Goal: Communication & Community: Answer question/provide support

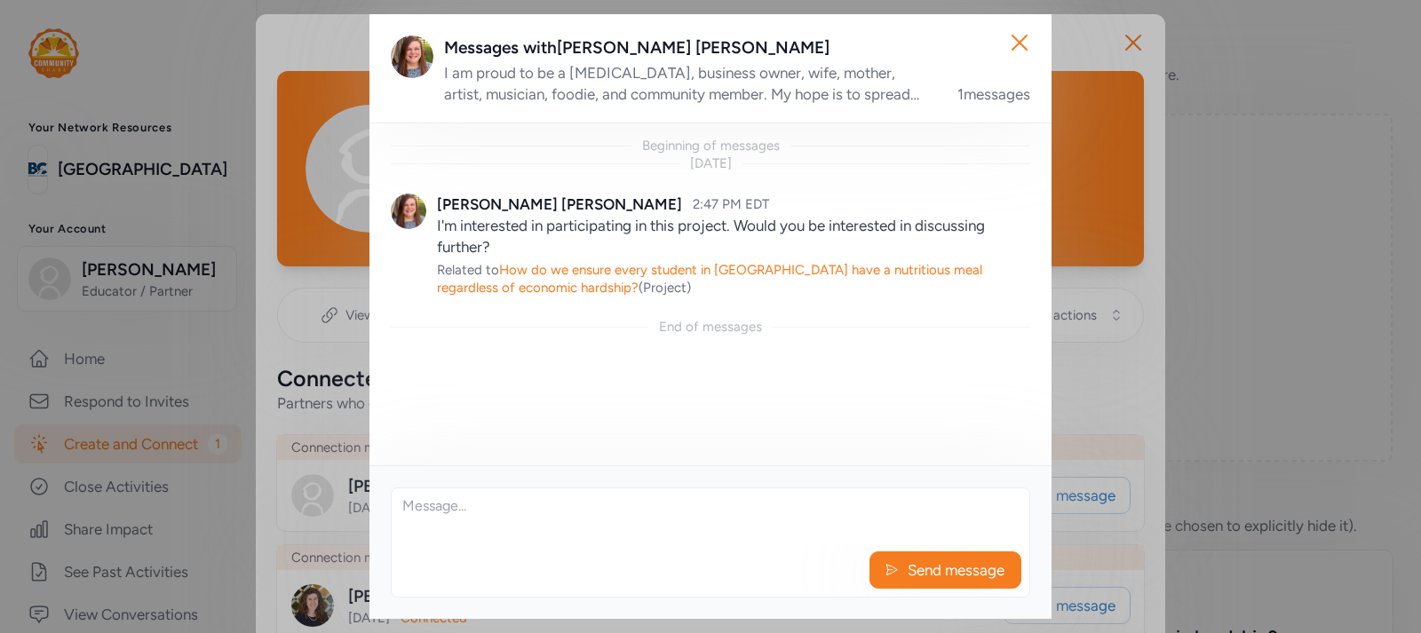
click at [474, 511] on textarea at bounding box center [711, 517] width 638 height 57
type textarea "I would love to talking to you. When would be a good time?"
click at [939, 563] on span "Send message" at bounding box center [956, 570] width 100 height 21
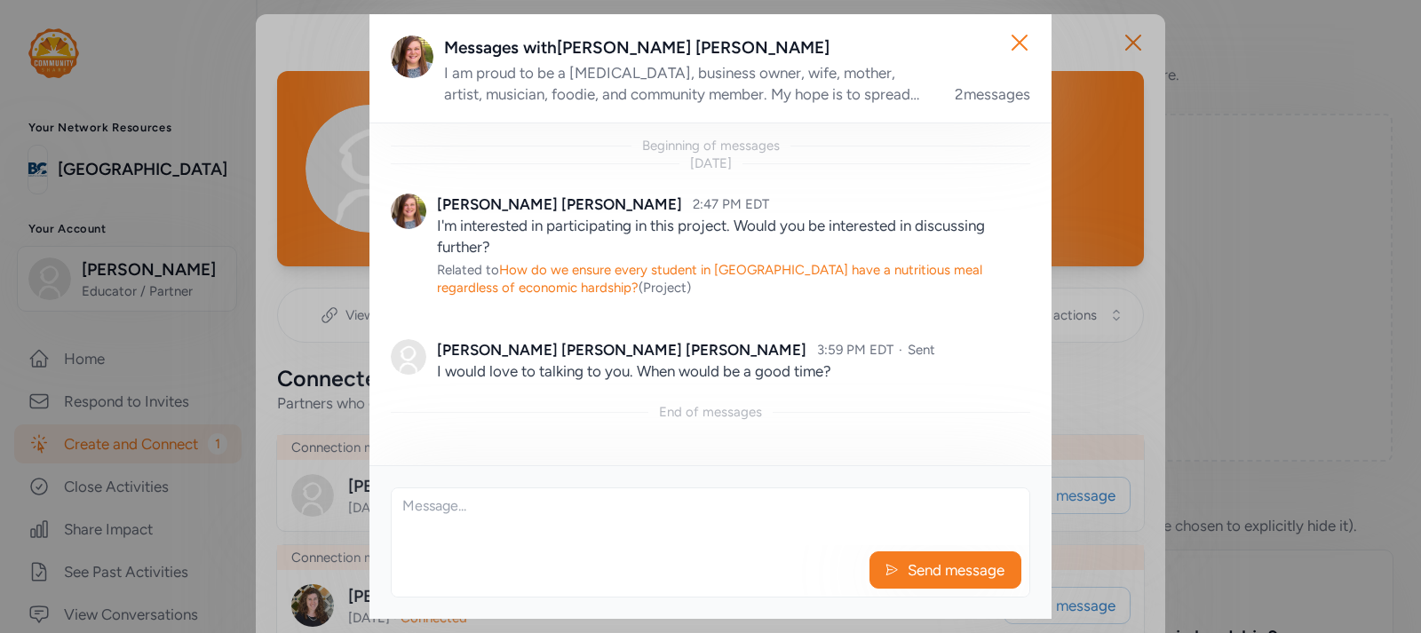
click at [885, 91] on div "I am proud to be a [MEDICAL_DATA], business owner, wife, mother, artist, musici…" at bounding box center [688, 83] width 489 height 43
click at [474, 501] on textarea at bounding box center [711, 517] width 638 height 57
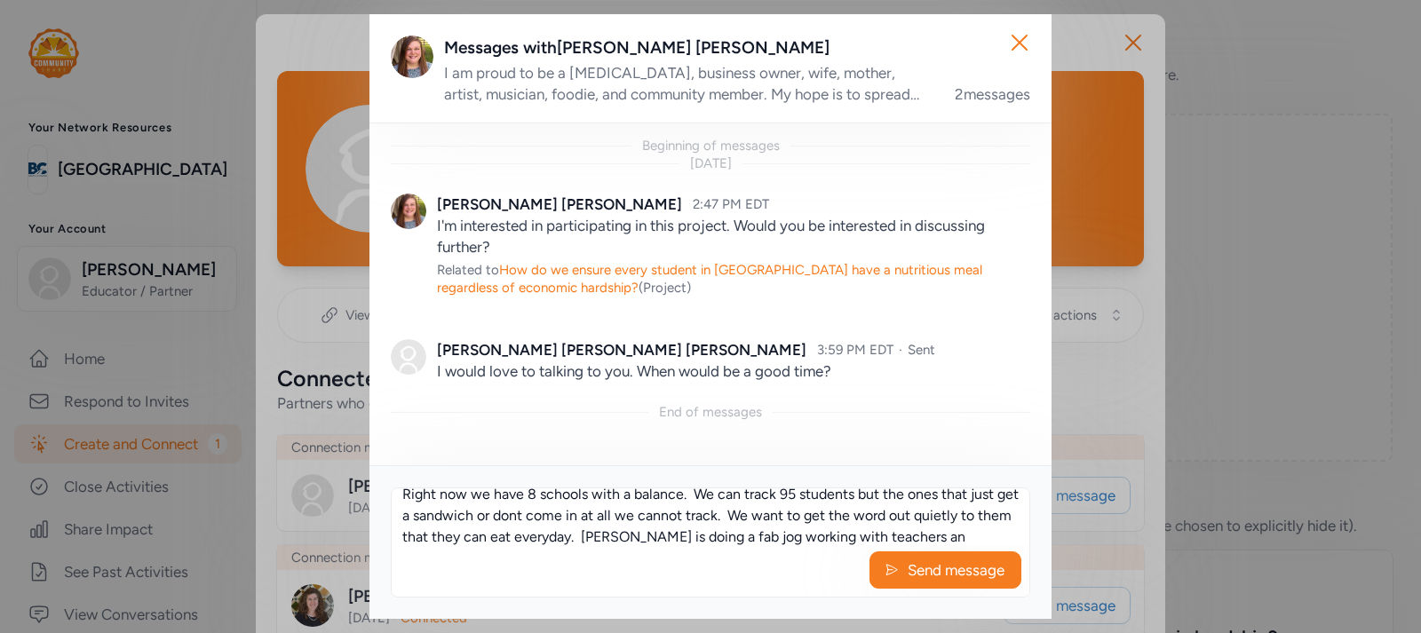
scroll to position [33, 0]
type textarea "Right now we have 8 schools with a balance. We can track 95 students but the on…"
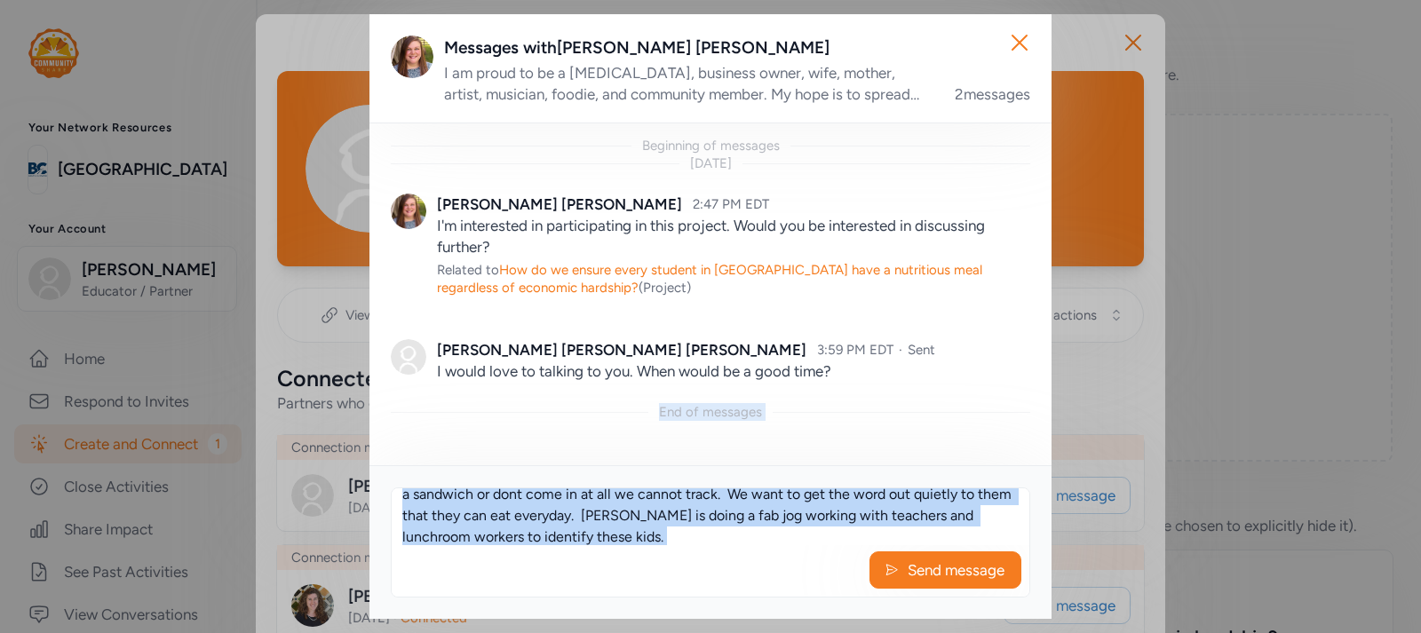
drag, startPoint x: 639, startPoint y: 437, endPoint x: 866, endPoint y: 586, distance: 272.0
click at [866, 586] on div "Messages with [PERSON_NAME] I am proud to be a [MEDICAL_DATA], business owner, …" at bounding box center [710, 316] width 682 height 605
click at [933, 565] on span "Send message" at bounding box center [956, 570] width 100 height 21
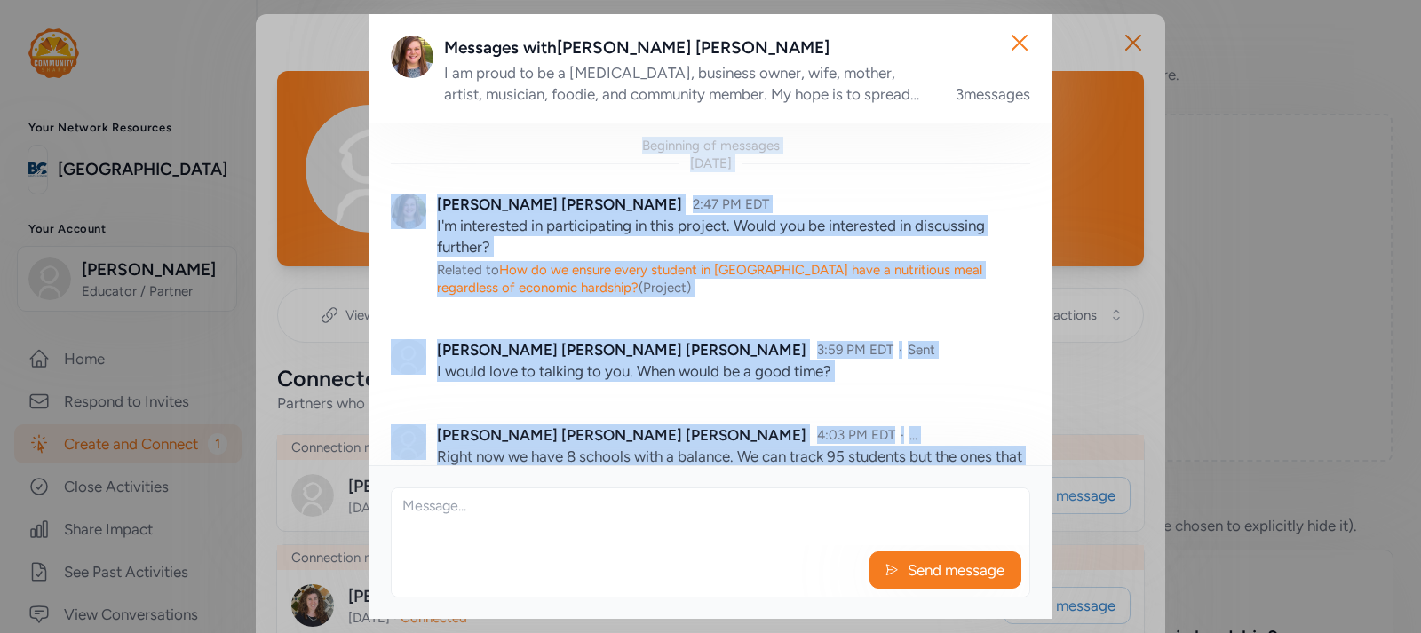
scroll to position [118, 0]
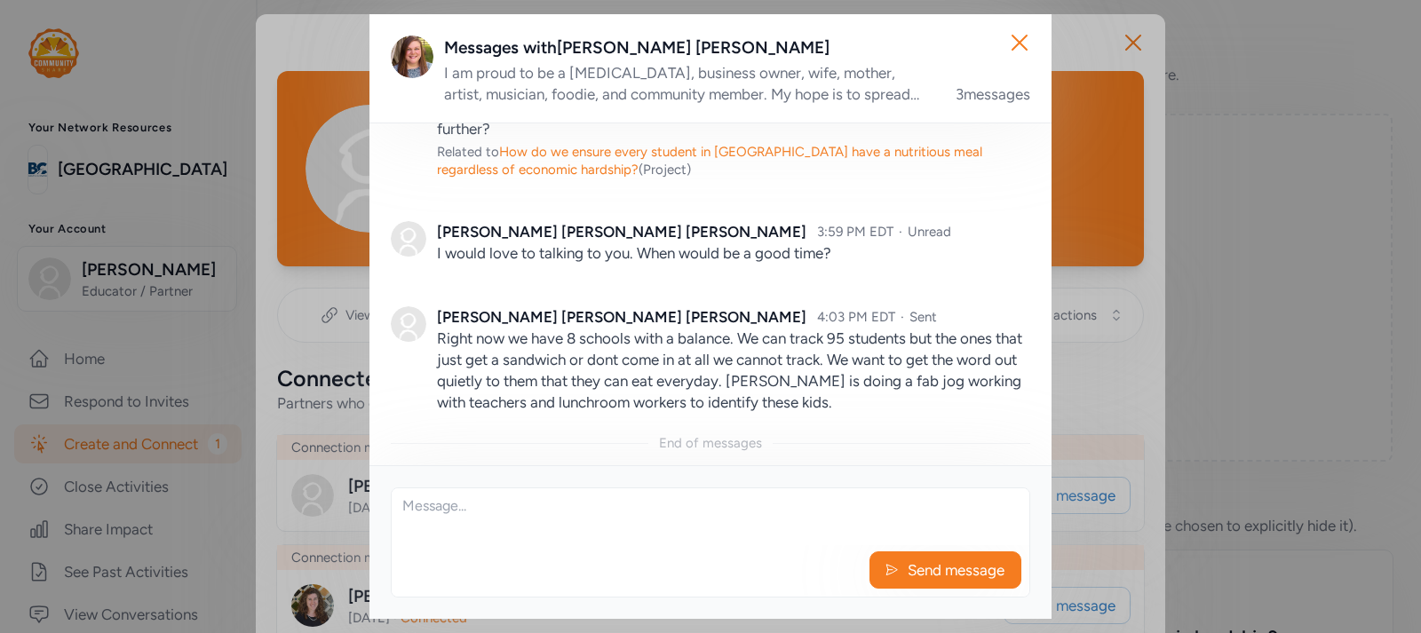
click at [777, 528] on textarea at bounding box center [711, 517] width 638 height 57
click at [1020, 40] on icon "button" at bounding box center [1019, 42] width 28 height 28
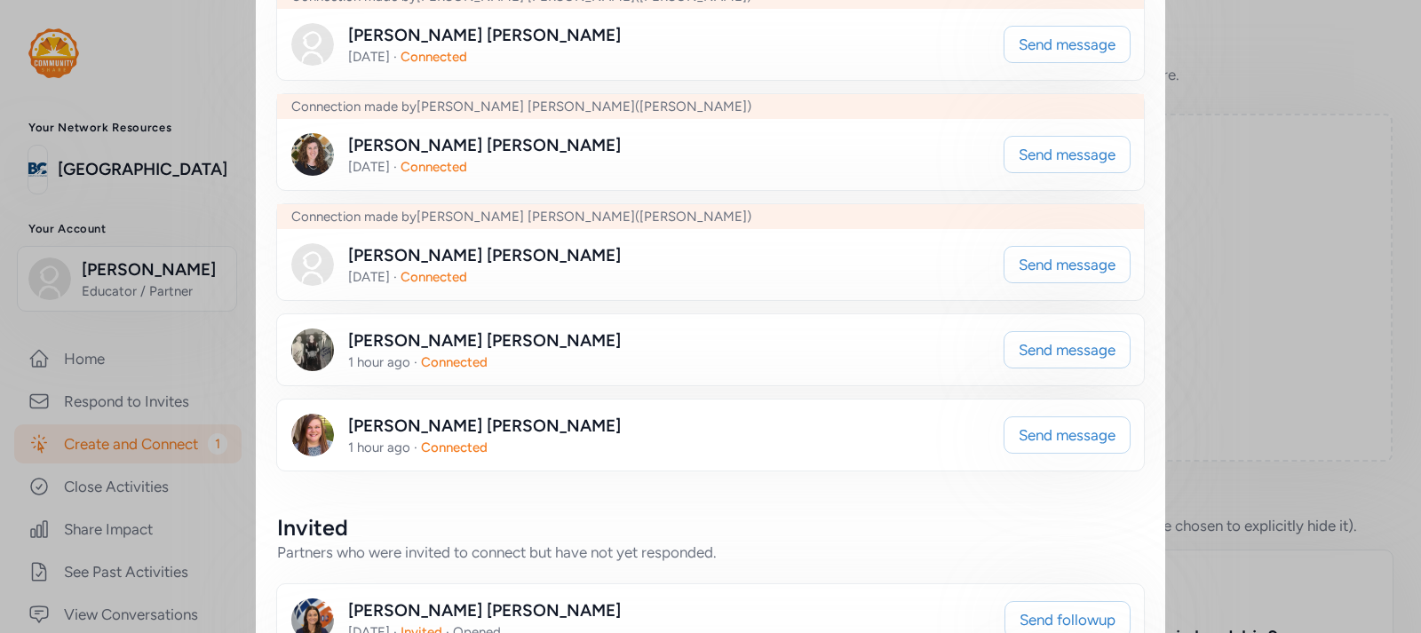
scroll to position [317, 0]
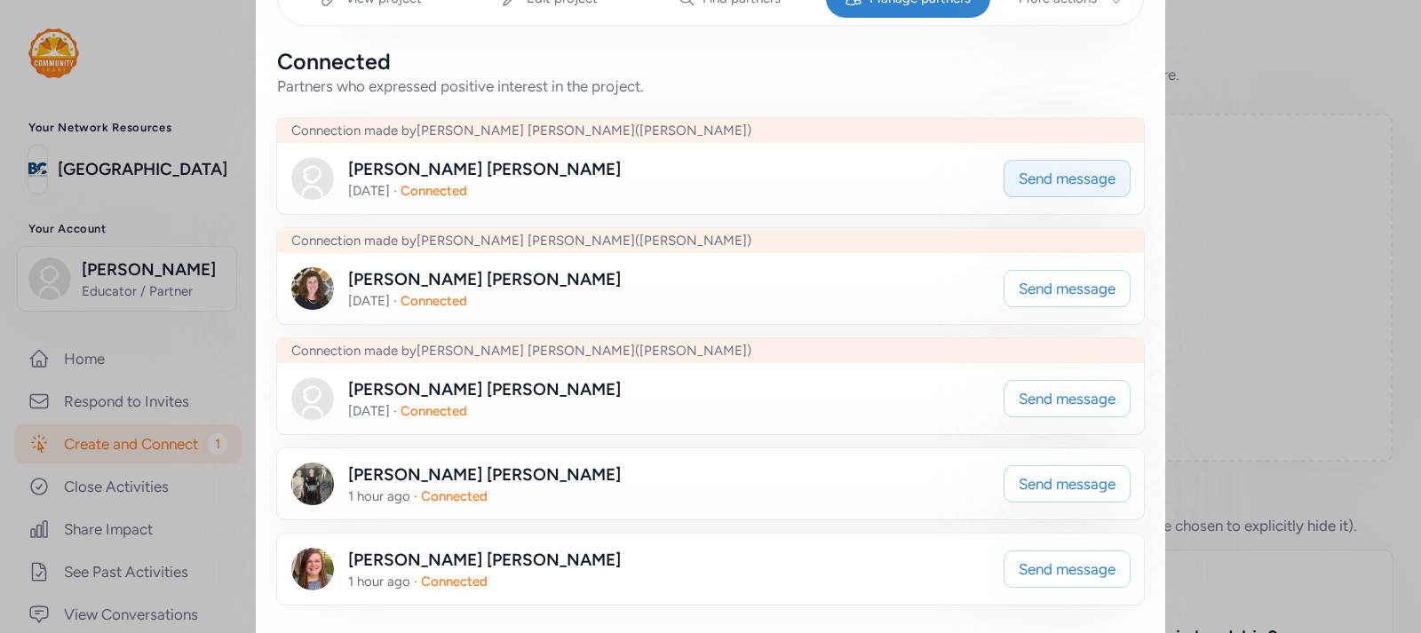
click at [1025, 178] on span "Send message" at bounding box center [1067, 178] width 97 height 21
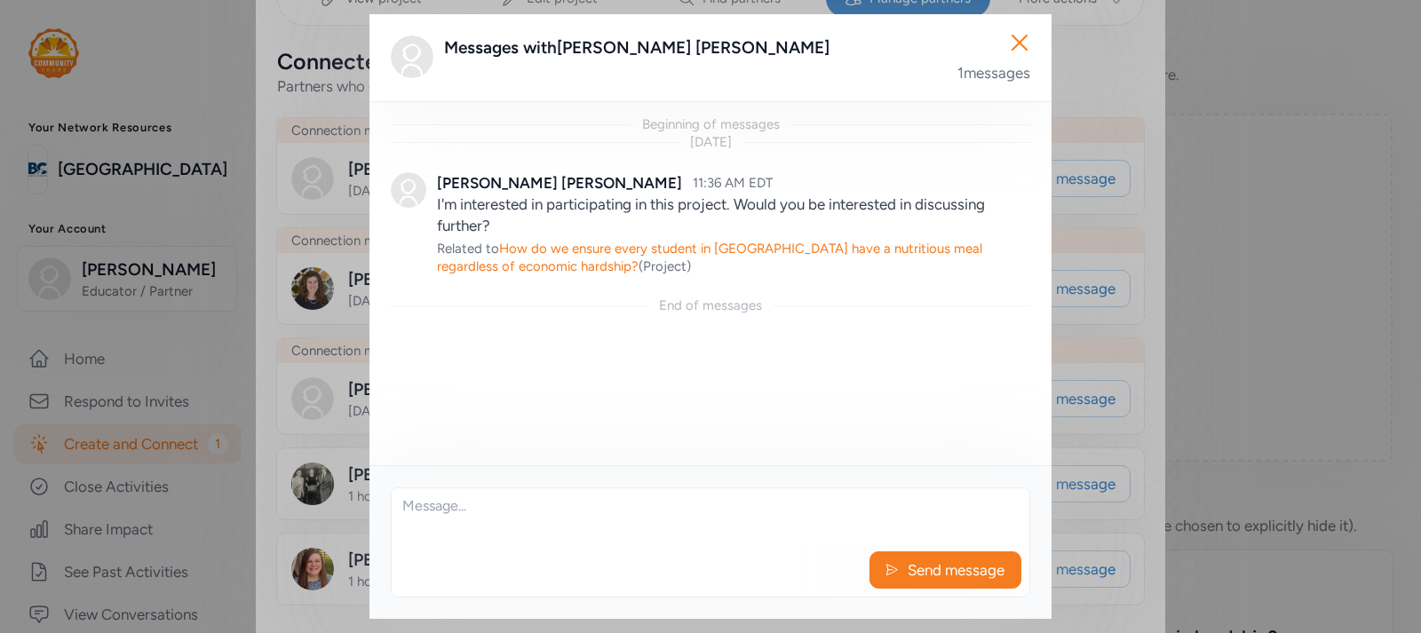
click at [492, 503] on textarea at bounding box center [711, 517] width 638 height 57
type textarea "Would love to meet and talk about this great program."
click at [928, 568] on span "Send message" at bounding box center [956, 570] width 100 height 21
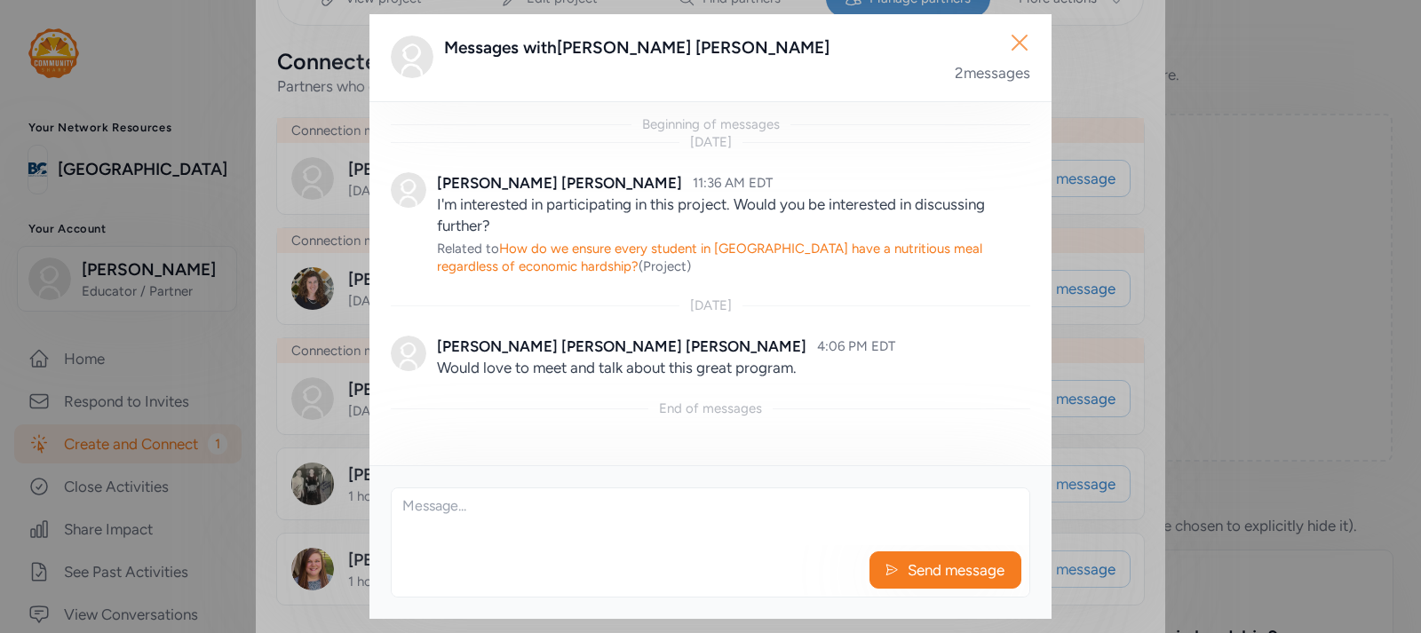
click at [1021, 42] on icon "button" at bounding box center [1020, 43] width 14 height 14
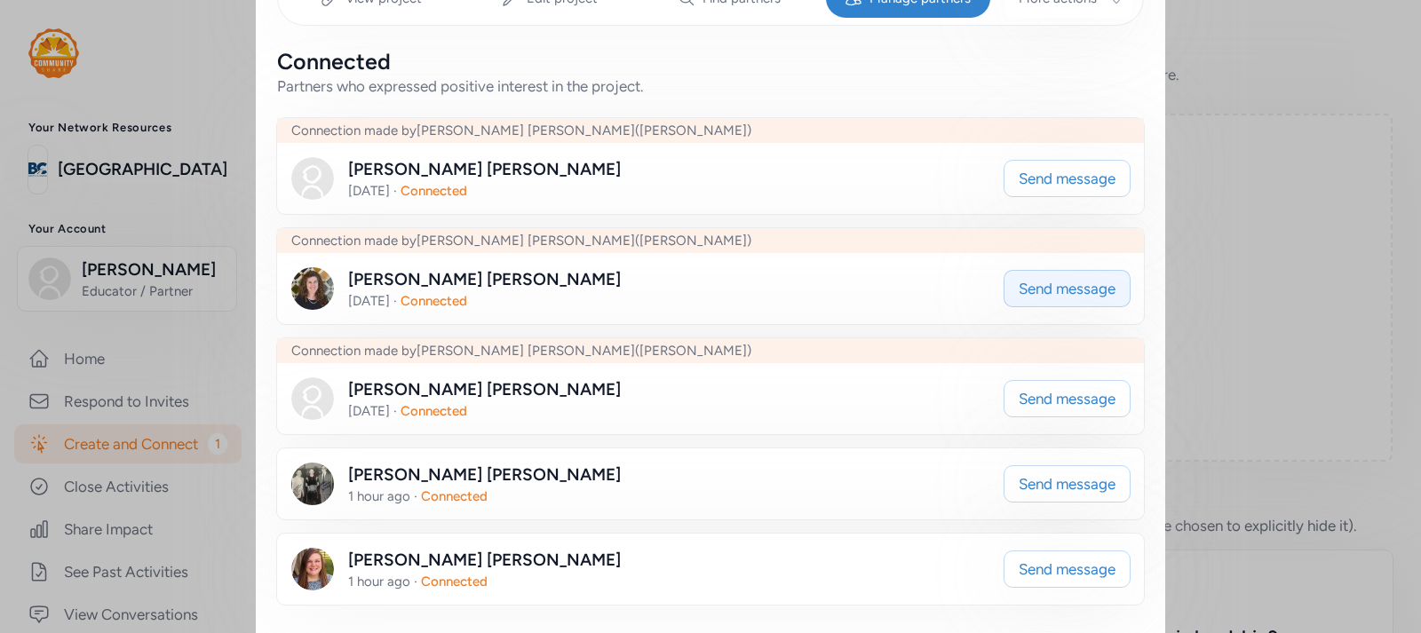
click at [1037, 291] on span "Send message" at bounding box center [1067, 288] width 97 height 21
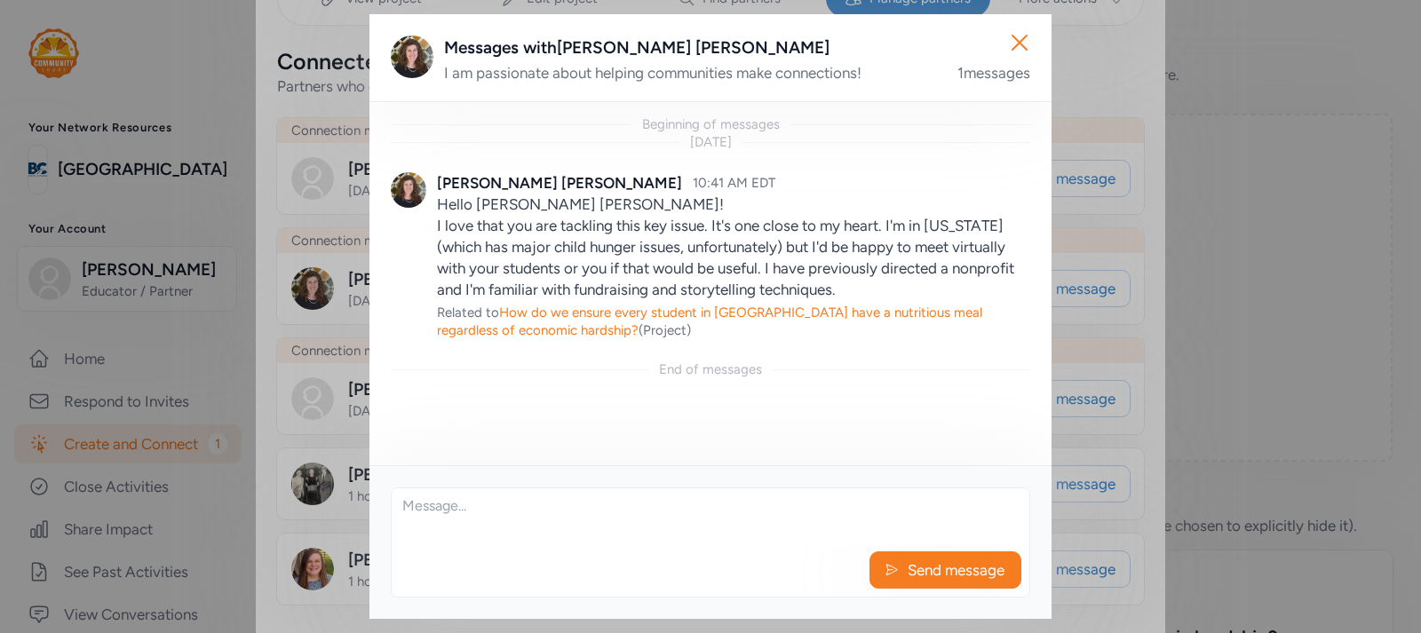
click at [423, 511] on textarea at bounding box center [711, 517] width 638 height 57
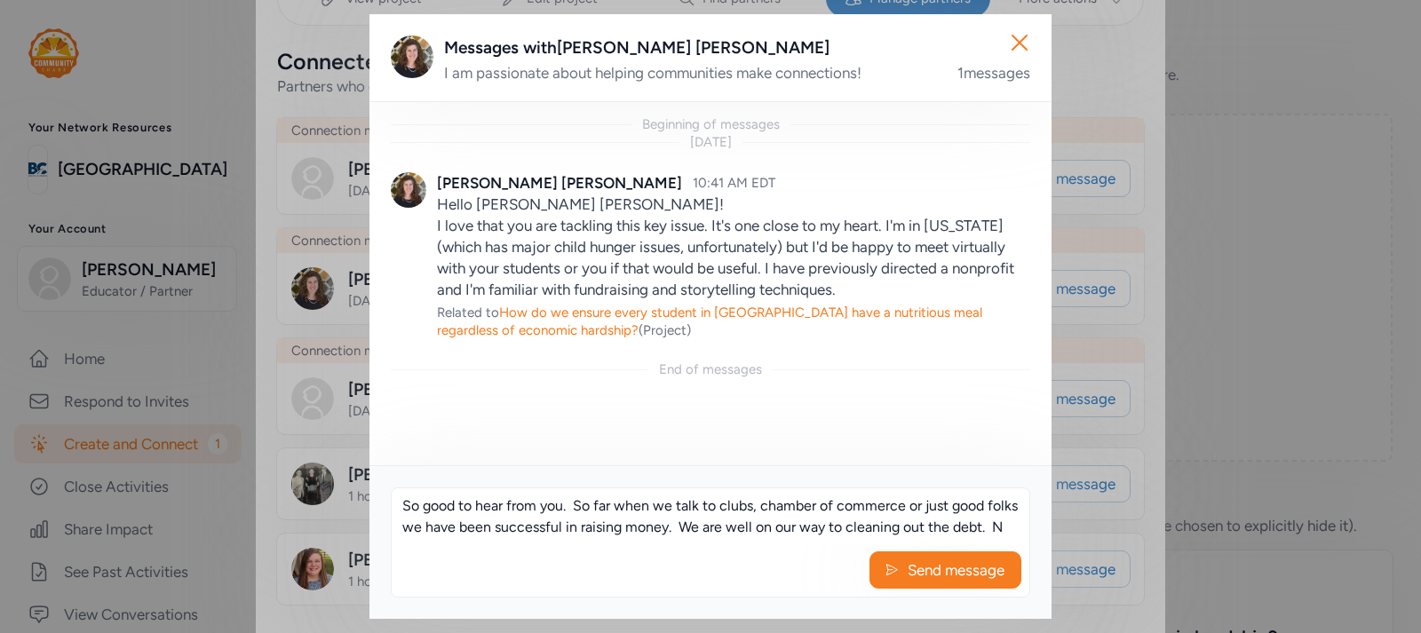
scroll to position [12, 0]
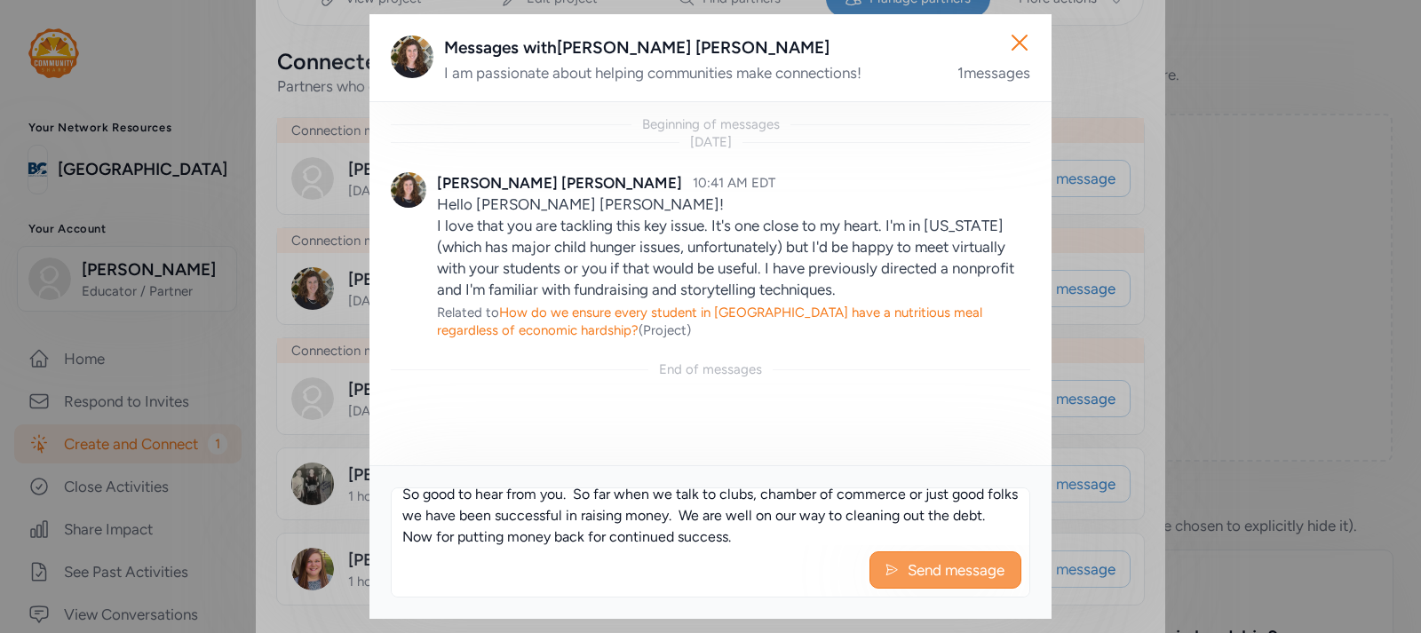
type textarea "So good to hear from you. So far when we talk to clubs, chamber of commerce or …"
click at [932, 570] on span "Send message" at bounding box center [956, 570] width 100 height 21
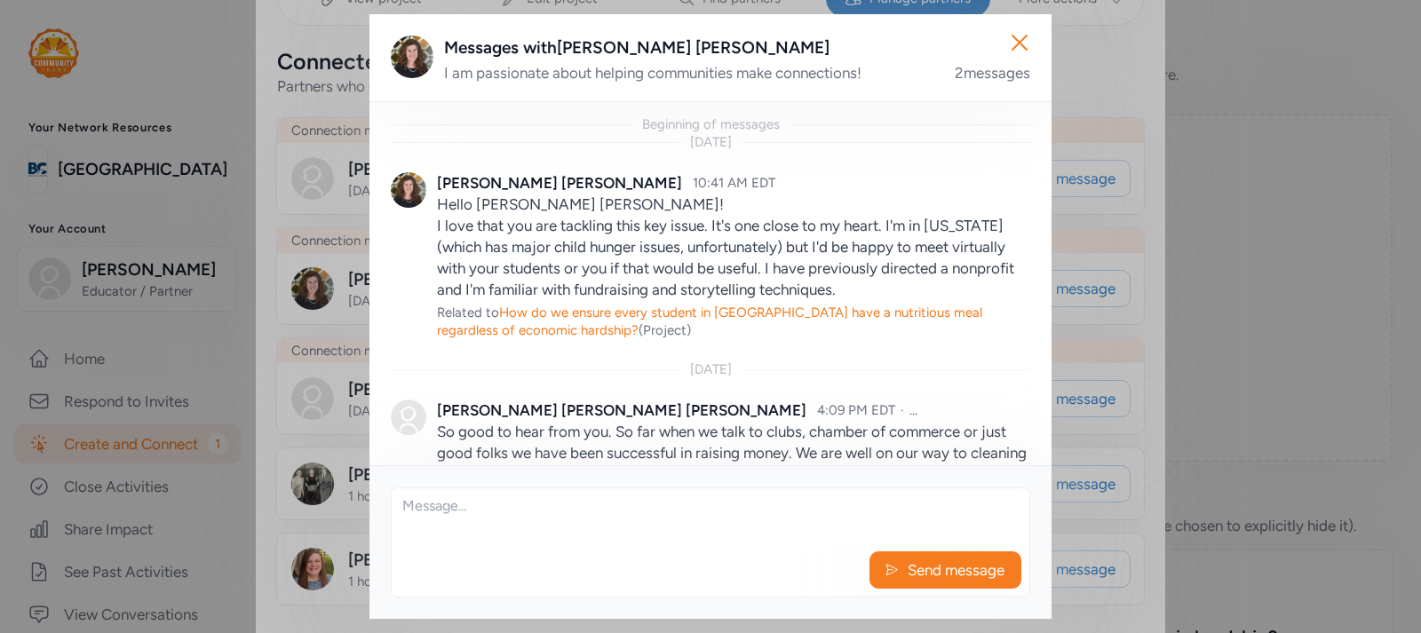
scroll to position [72, 0]
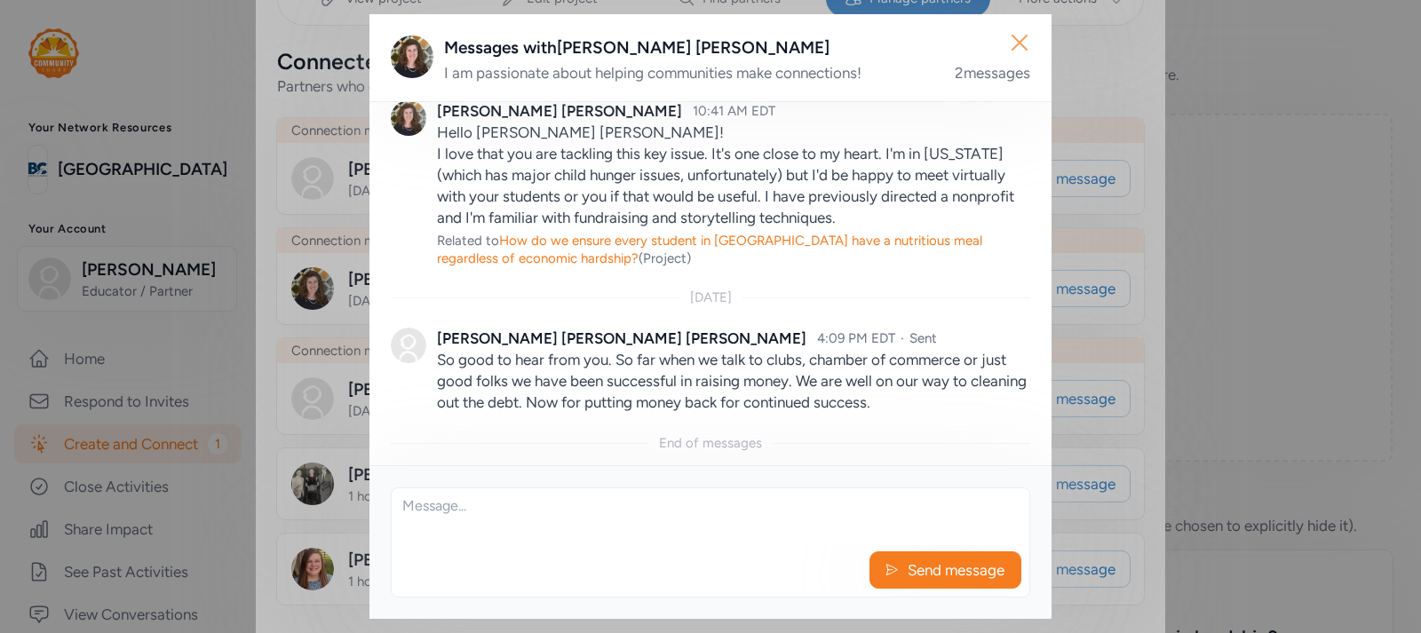
click at [1016, 42] on icon "button" at bounding box center [1019, 42] width 28 height 28
